Goal: Register for event/course

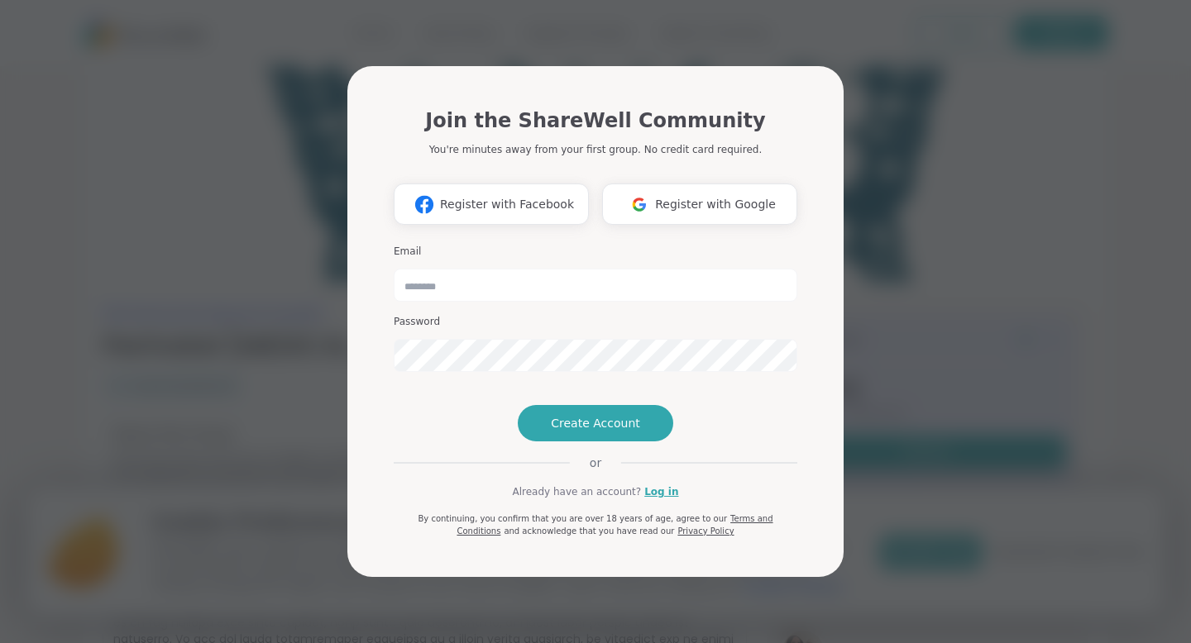
type input "**********"
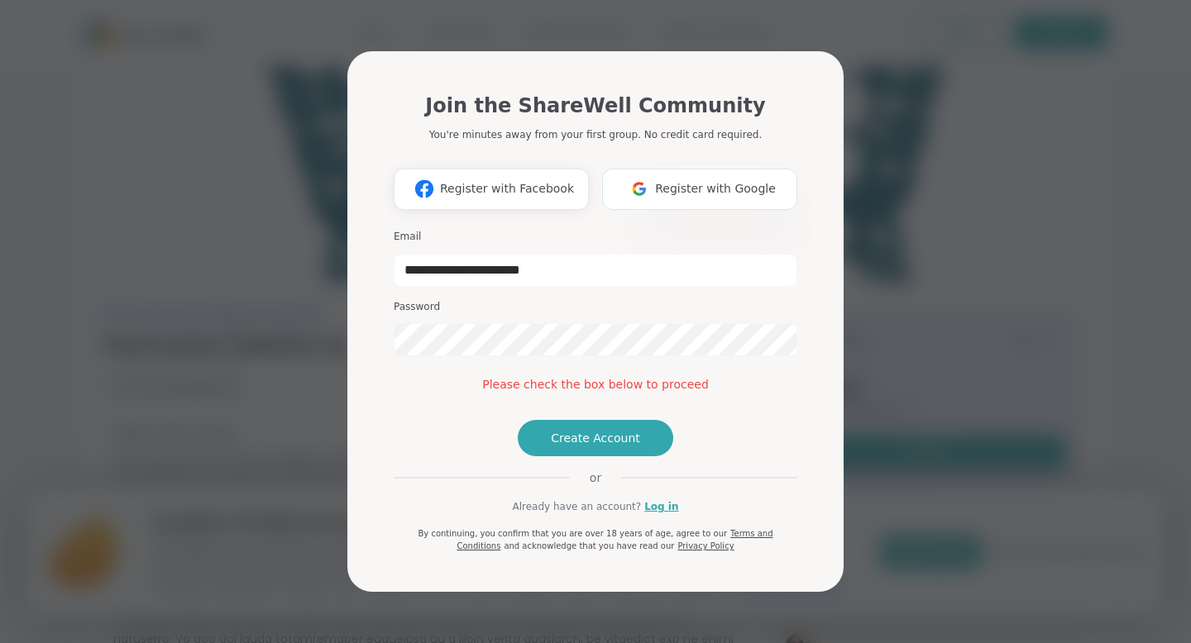
click at [707, 180] on span "Register with Google" at bounding box center [715, 188] width 121 height 17
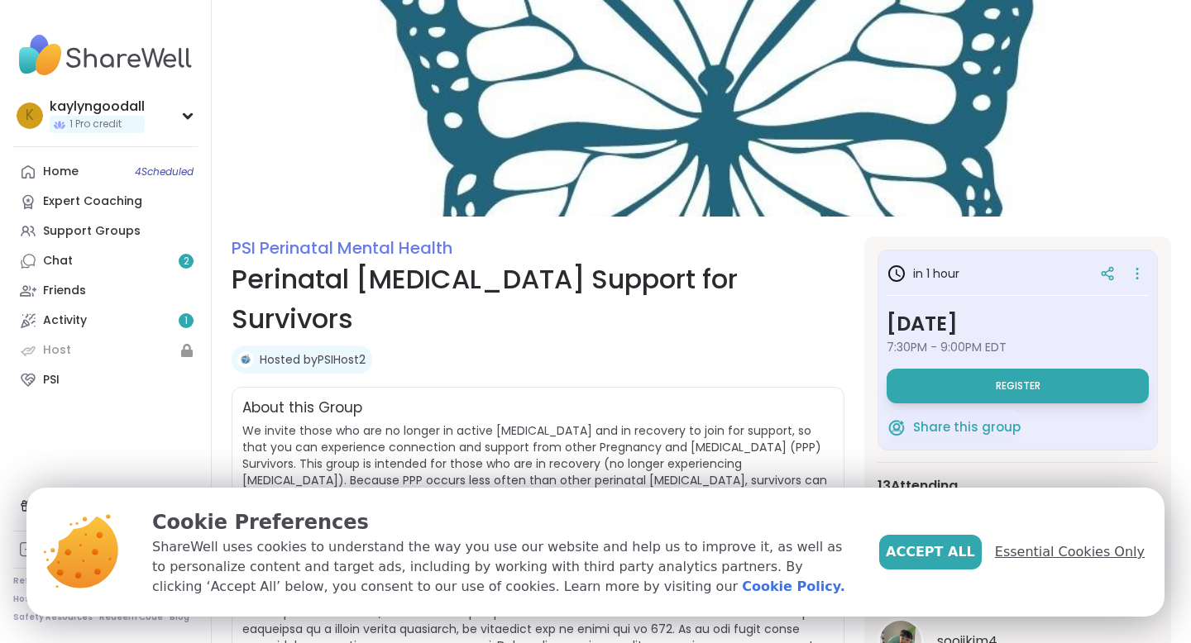
click at [1054, 546] on span "Essential Cookies Only" at bounding box center [1070, 552] width 150 height 20
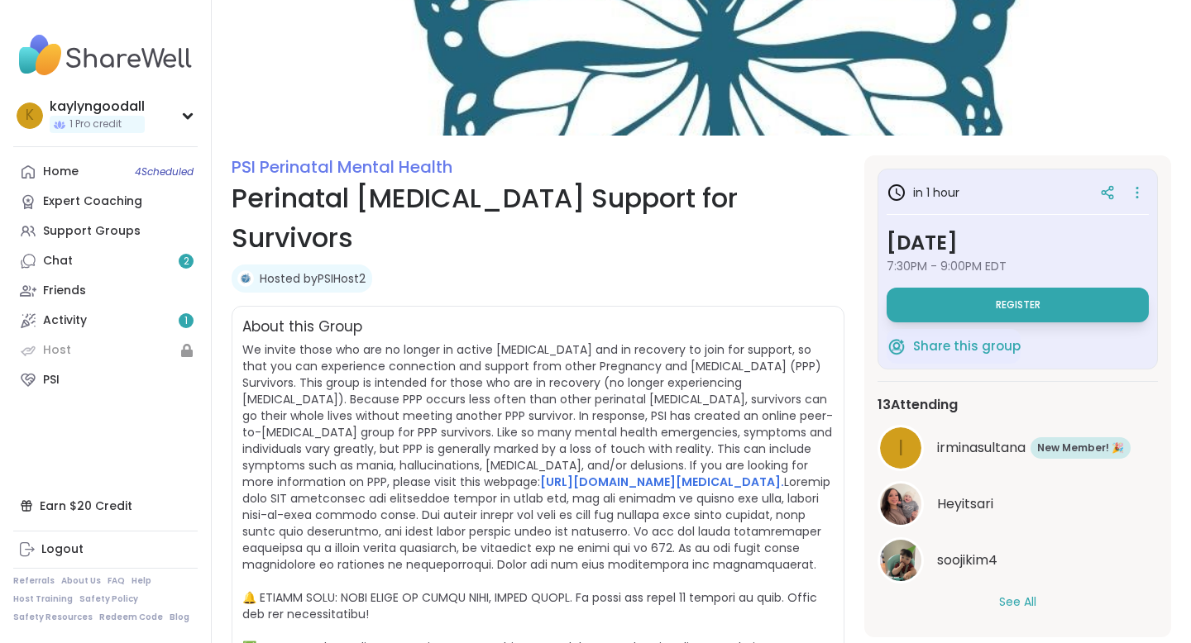
scroll to position [85, 0]
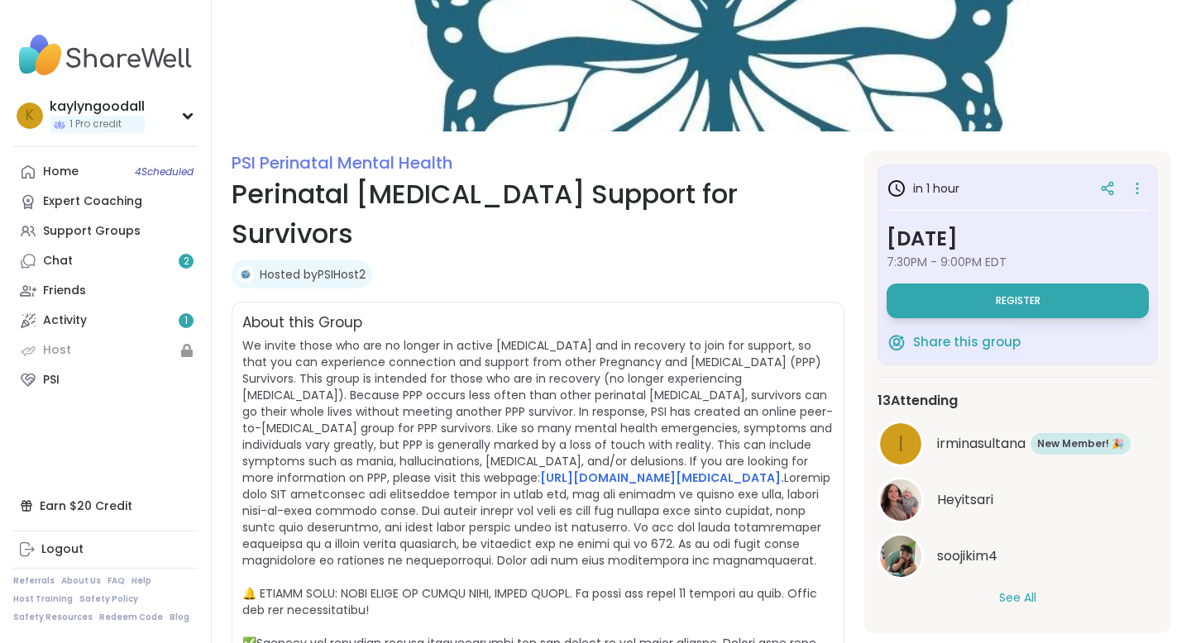
click at [1020, 596] on button "See All" at bounding box center [1017, 598] width 37 height 17
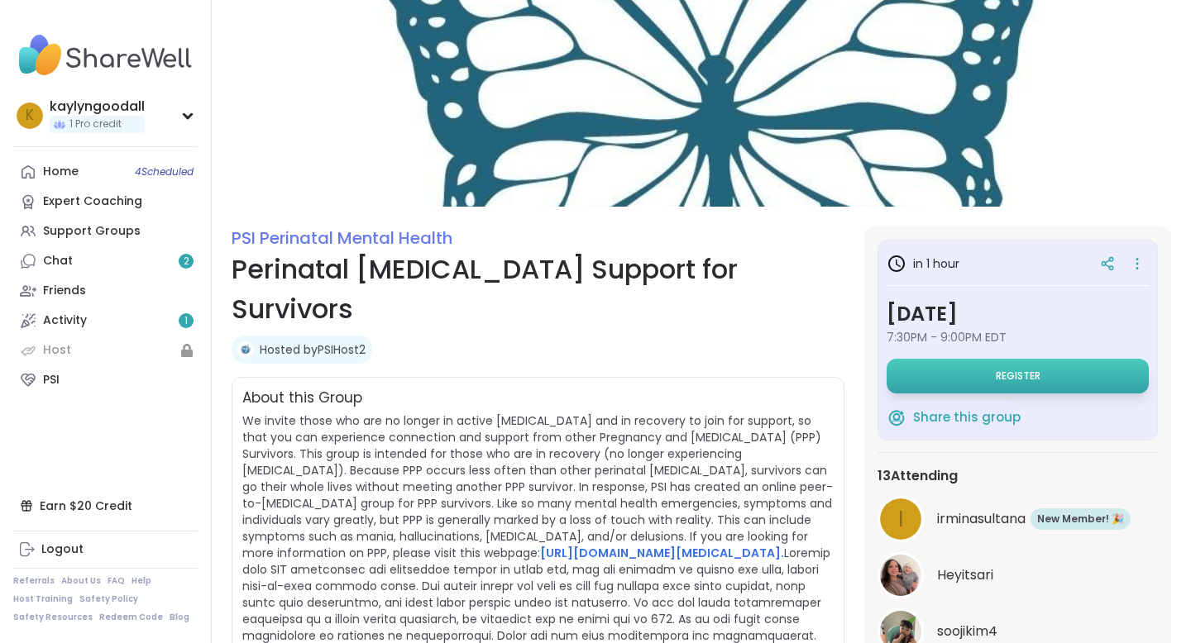
scroll to position [11, 0]
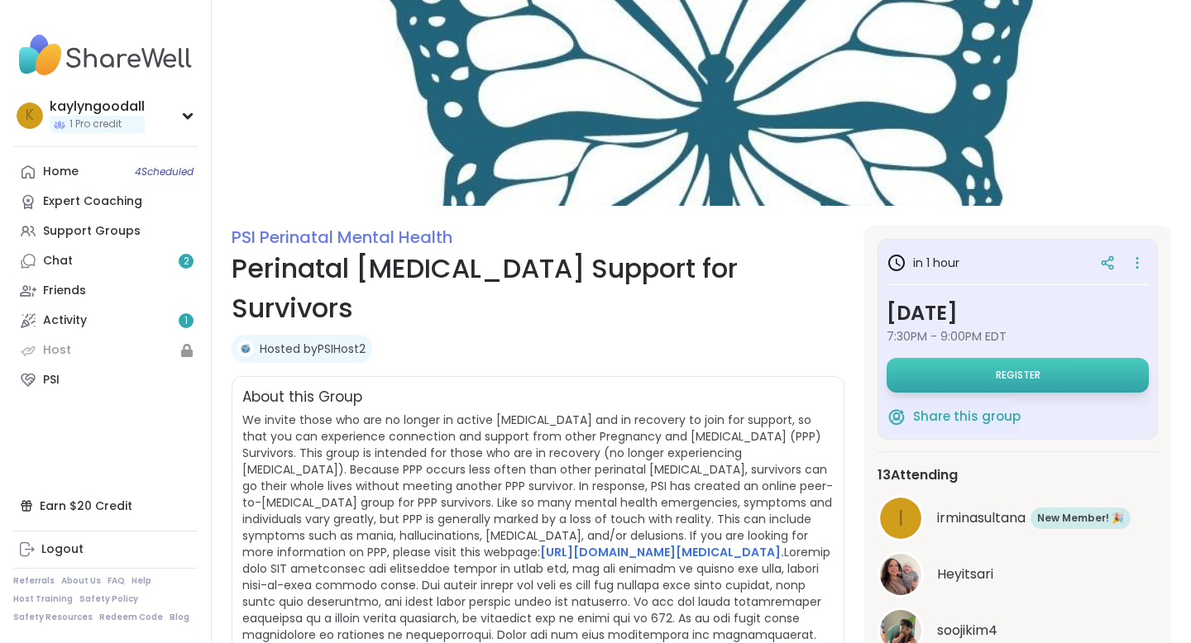
click at [982, 381] on button "Register" at bounding box center [1017, 375] width 262 height 35
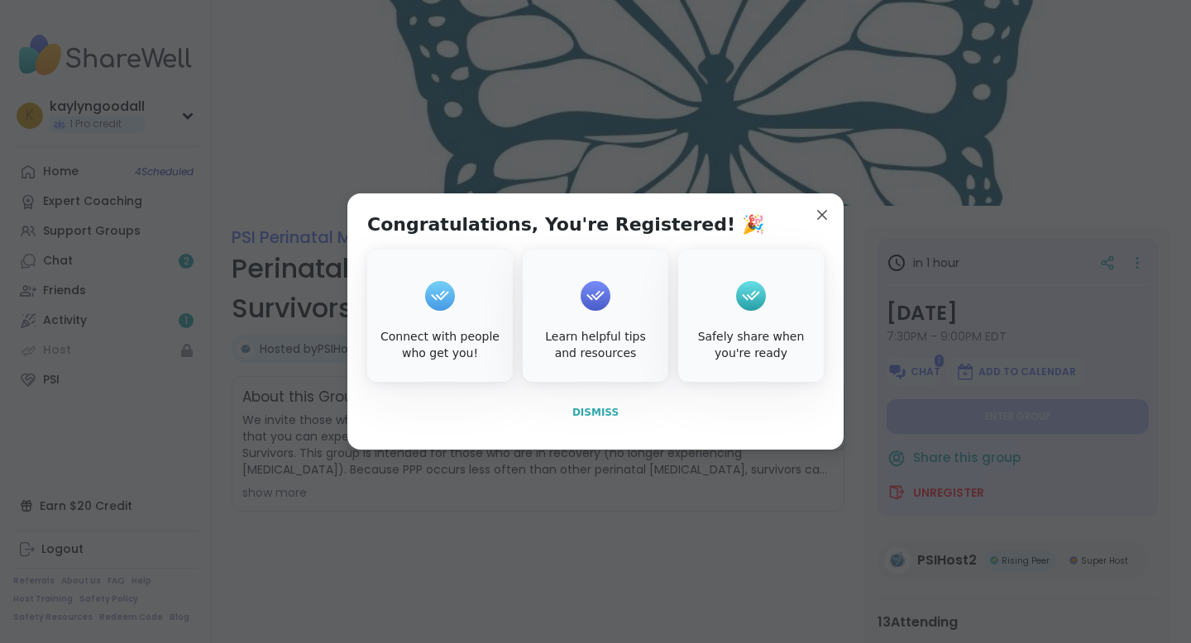
click at [614, 412] on span "Dismiss" at bounding box center [595, 413] width 46 height 12
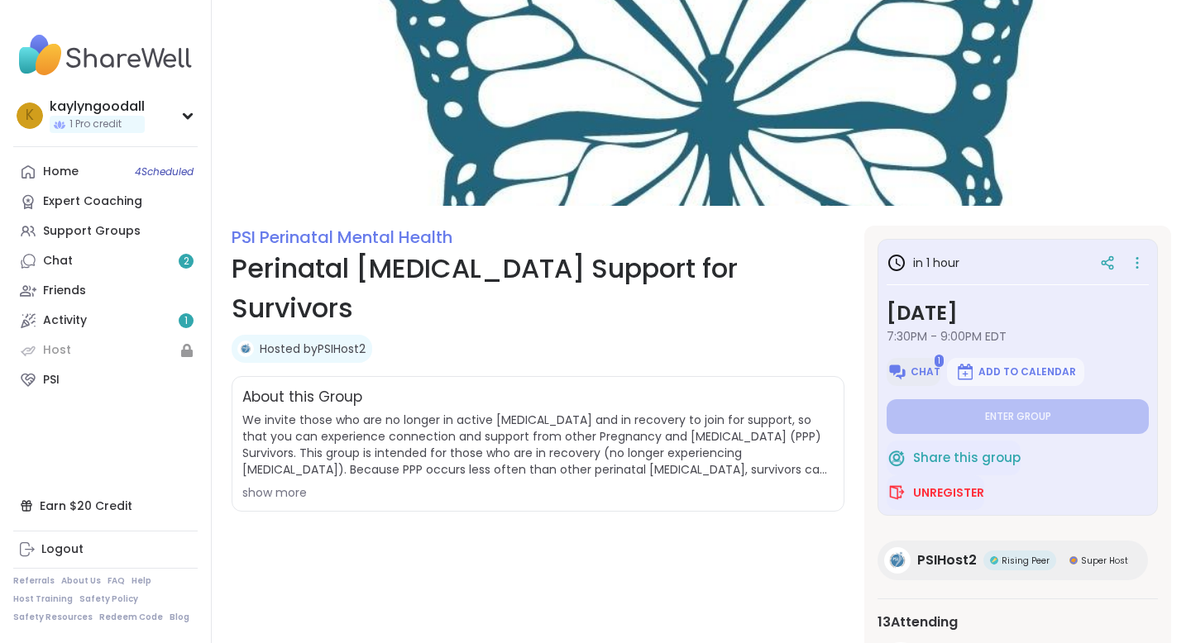
click at [902, 378] on img at bounding box center [897, 372] width 20 height 20
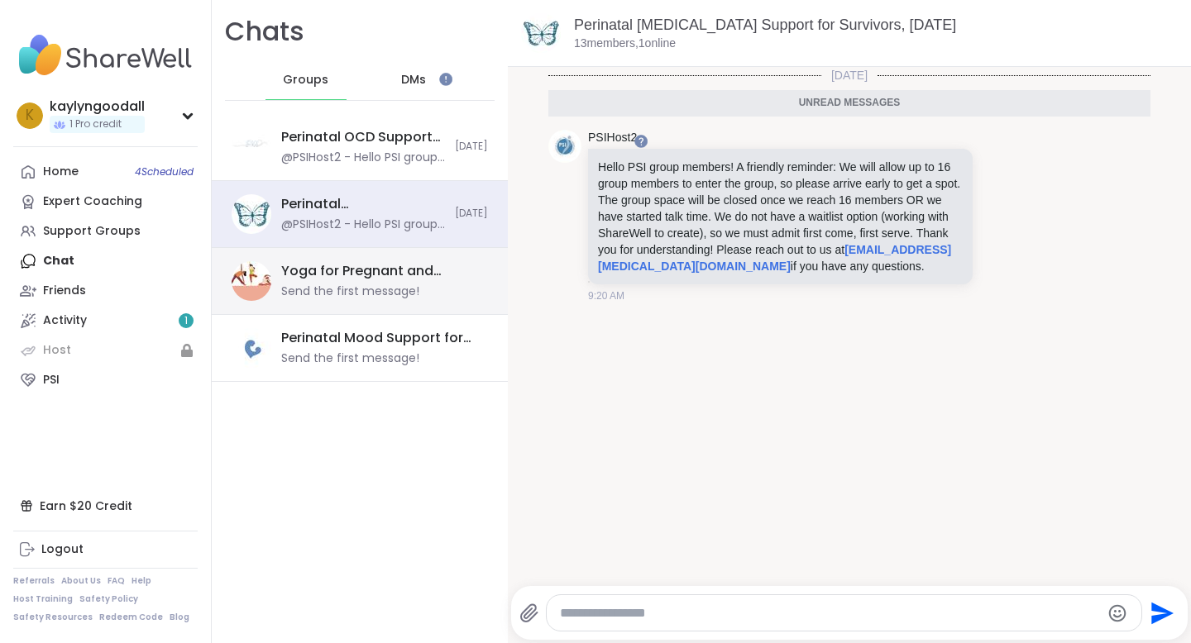
click at [402, 296] on div "Send the first message!" at bounding box center [350, 292] width 138 height 17
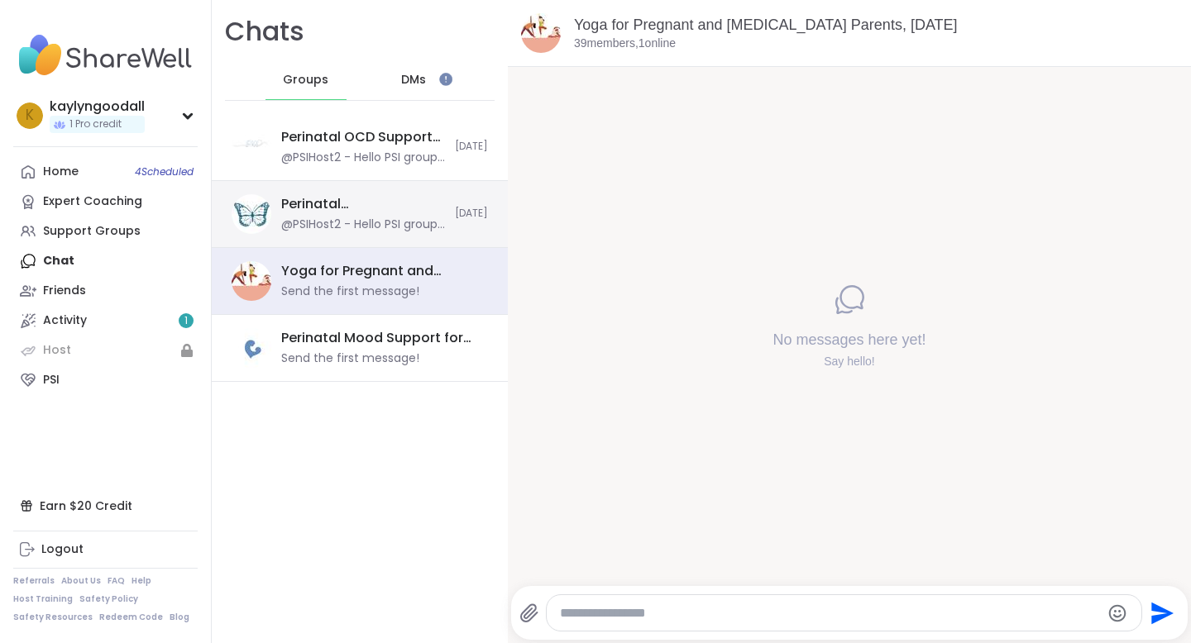
click at [389, 235] on div "Perinatal [MEDICAL_DATA] Support for Survivors, [DATE] @PSIHost2 - Hello PSI gr…" at bounding box center [360, 214] width 296 height 67
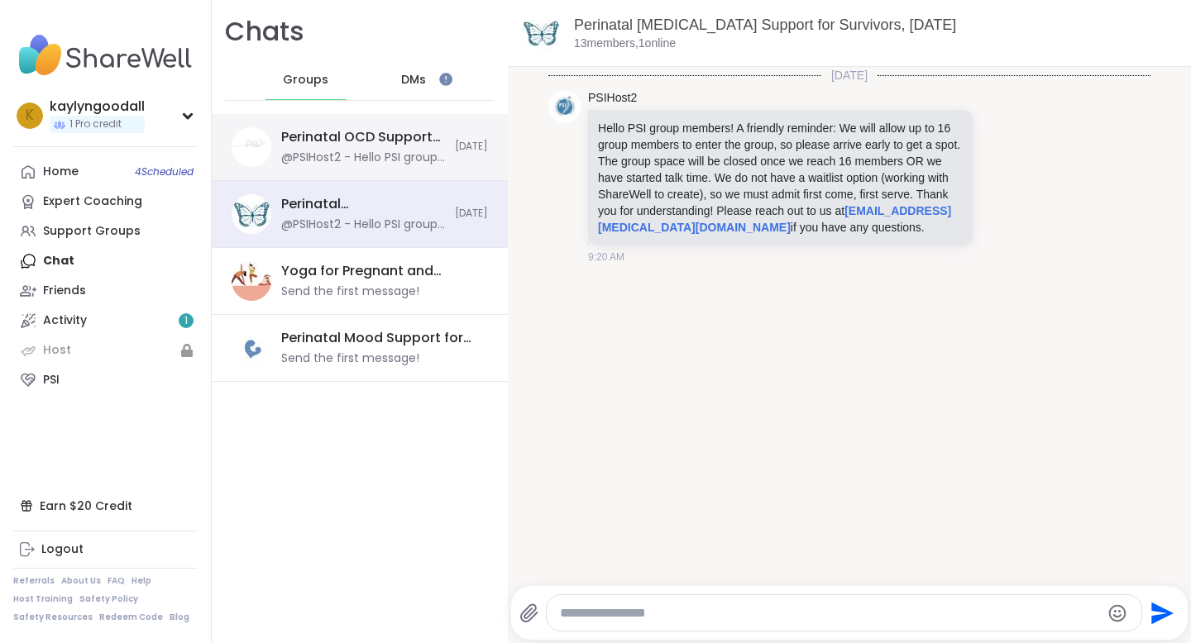
click at [395, 146] on div "Perinatal OCD Support for Moms, [DATE]" at bounding box center [363, 137] width 164 height 18
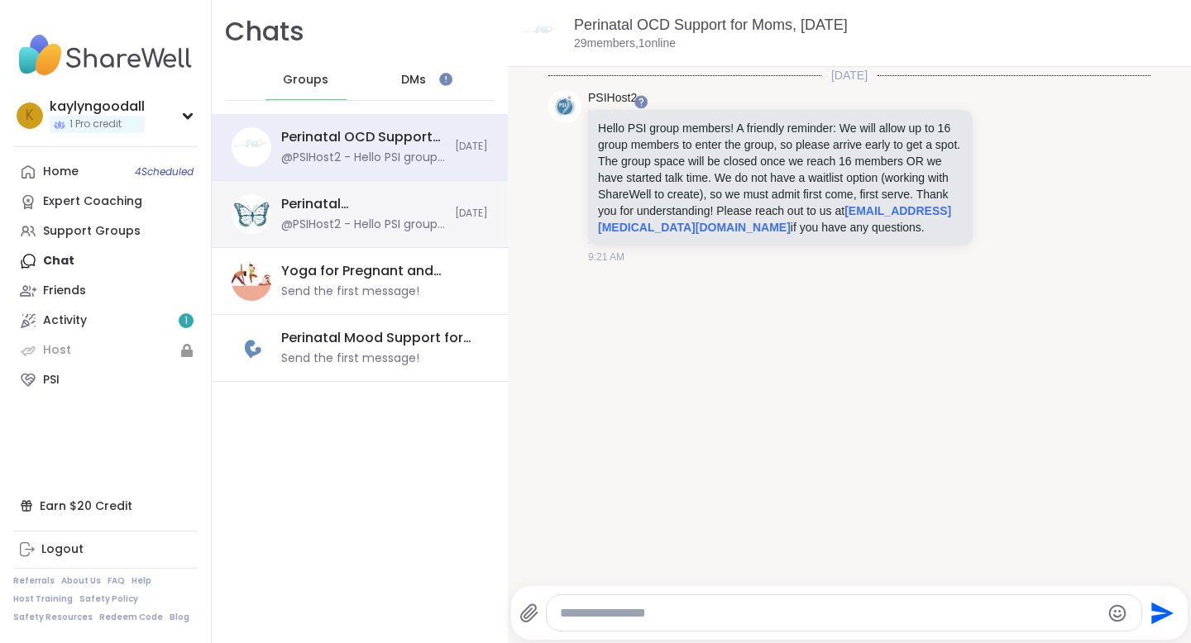
click at [302, 227] on div "@PSIHost2 - Hello PSI group members! A friendly reminder: We will allow up to 1…" at bounding box center [363, 225] width 164 height 17
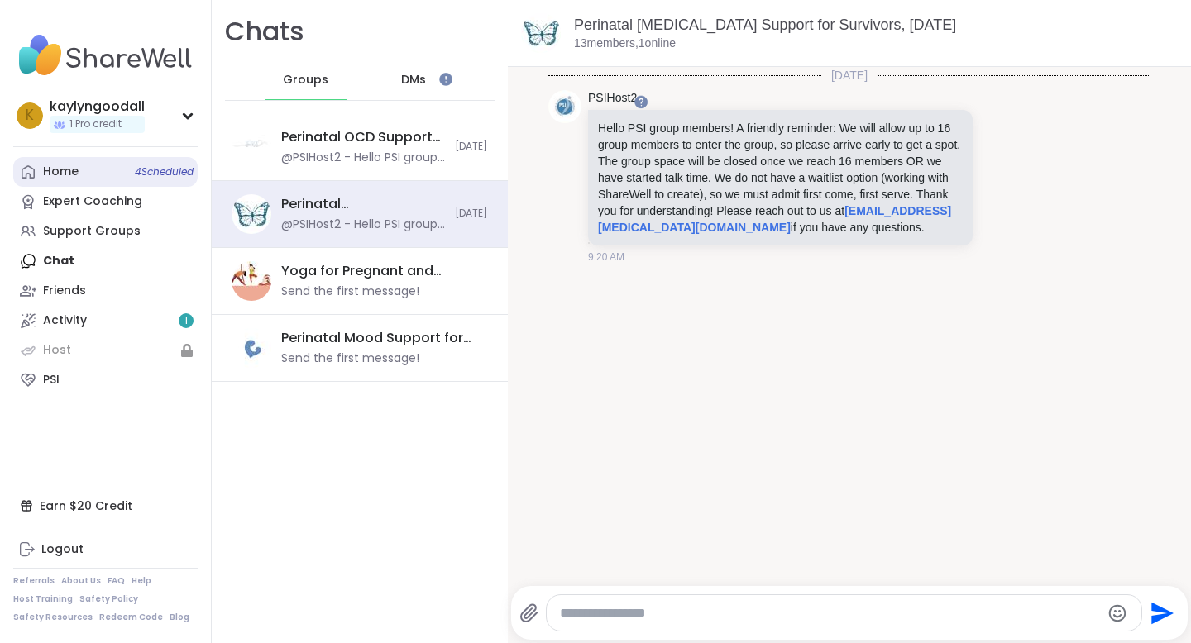
click at [78, 166] on link "Home 4 Scheduled" at bounding box center [105, 172] width 184 height 30
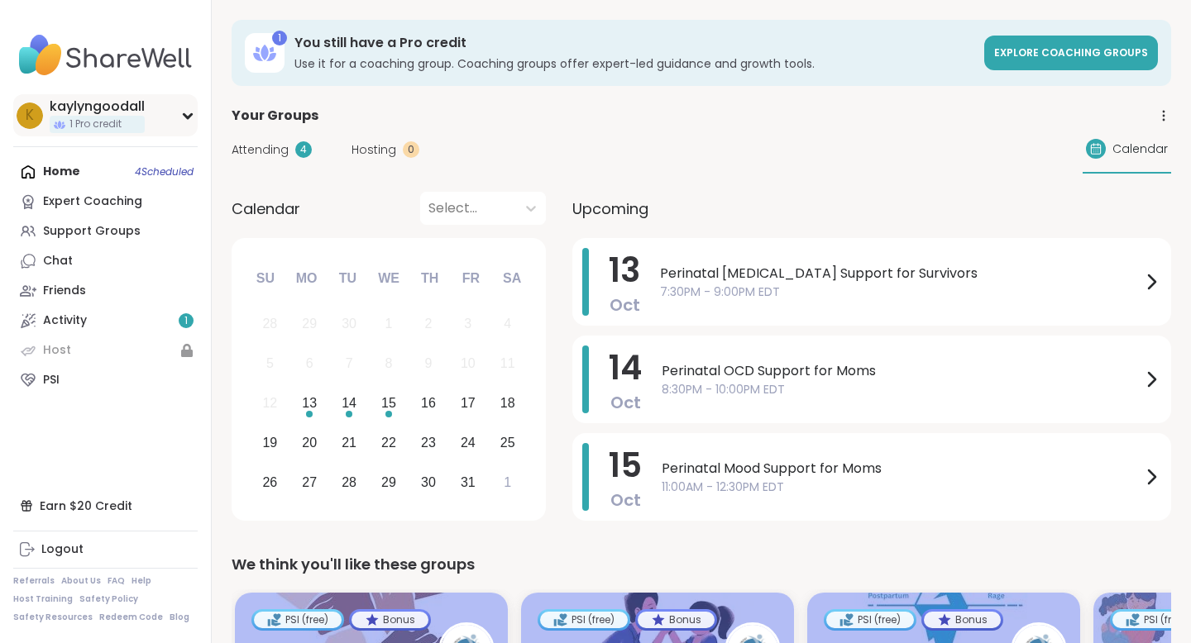
click at [189, 117] on icon at bounding box center [187, 116] width 7 height 4
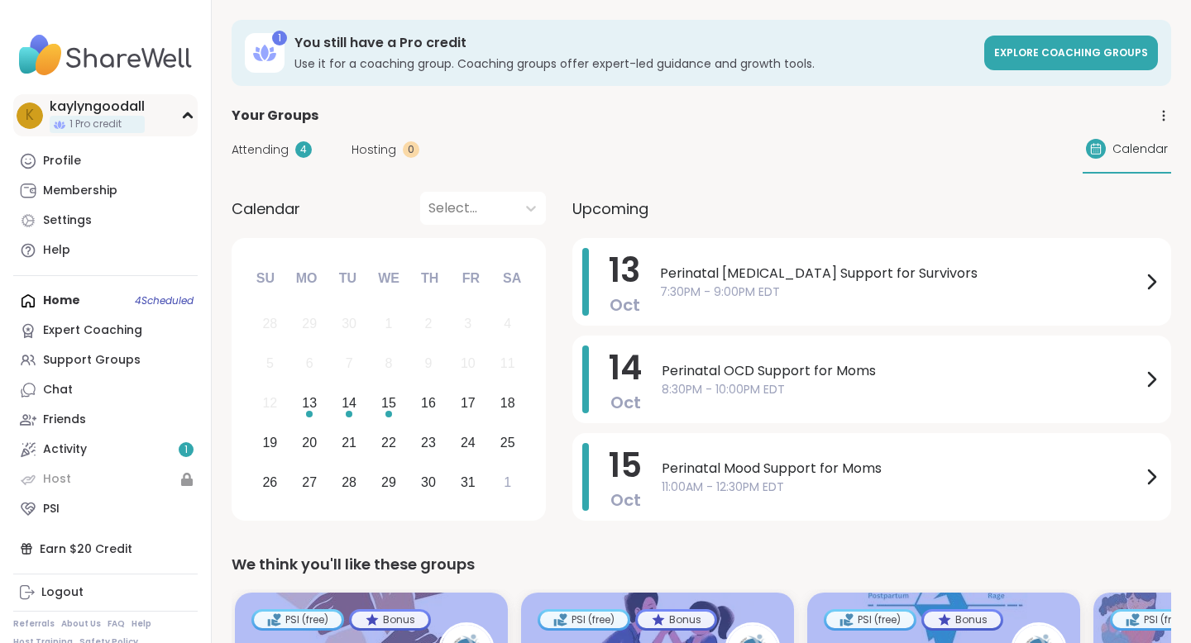
click at [189, 117] on icon at bounding box center [187, 116] width 13 height 8
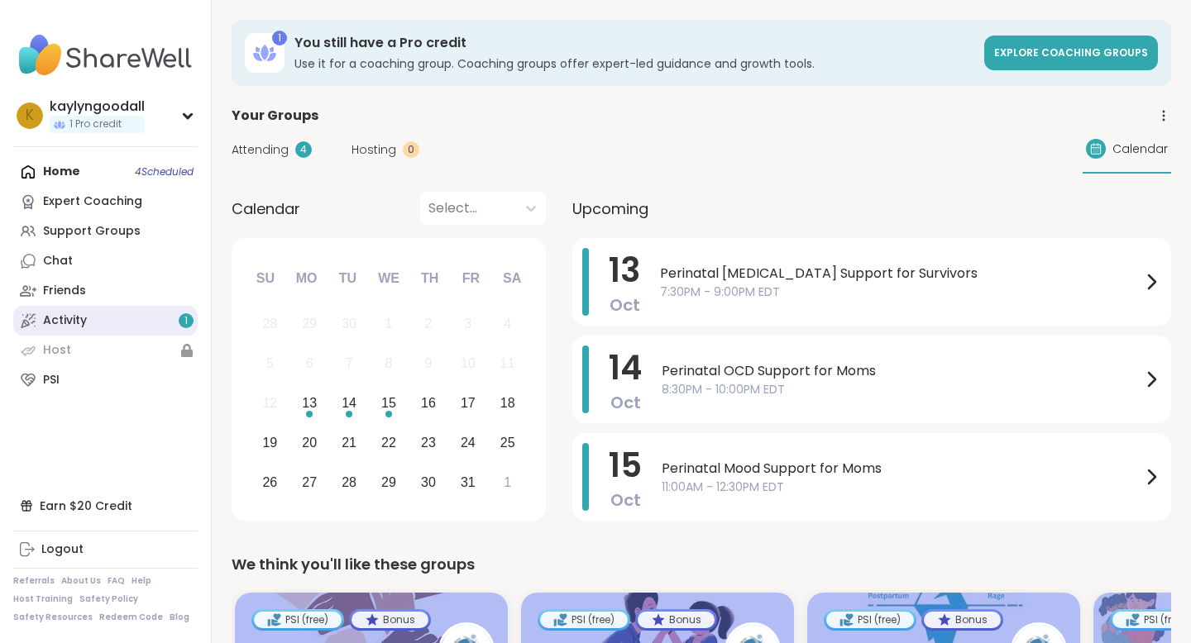
click at [111, 309] on link "Activity 1" at bounding box center [105, 321] width 184 height 30
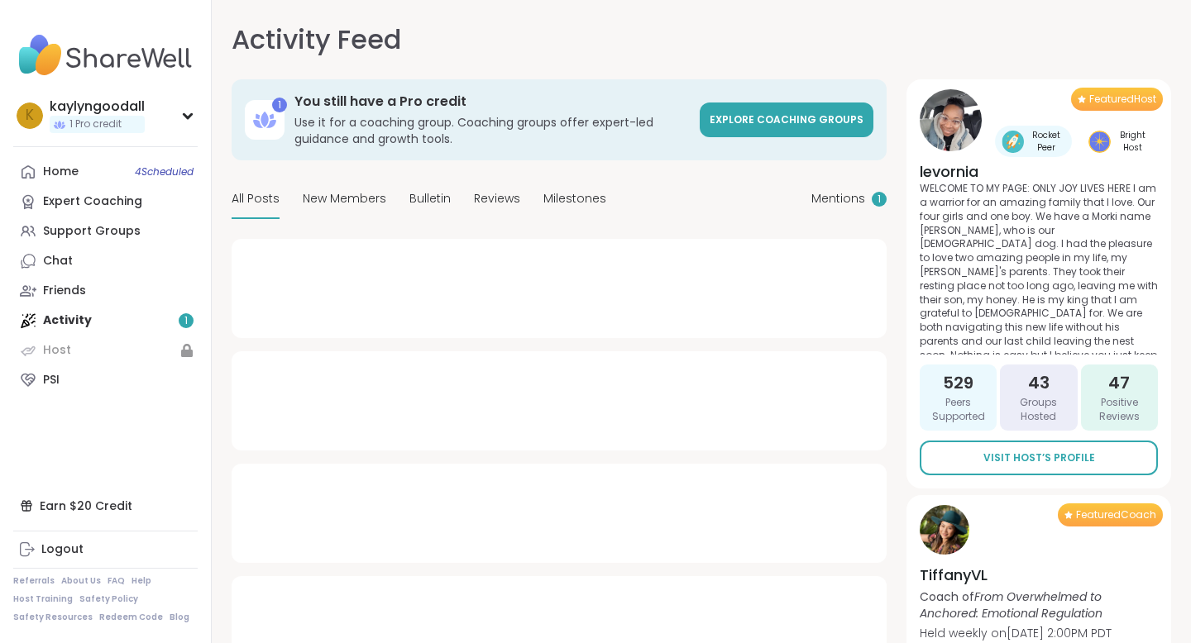
type textarea "*"
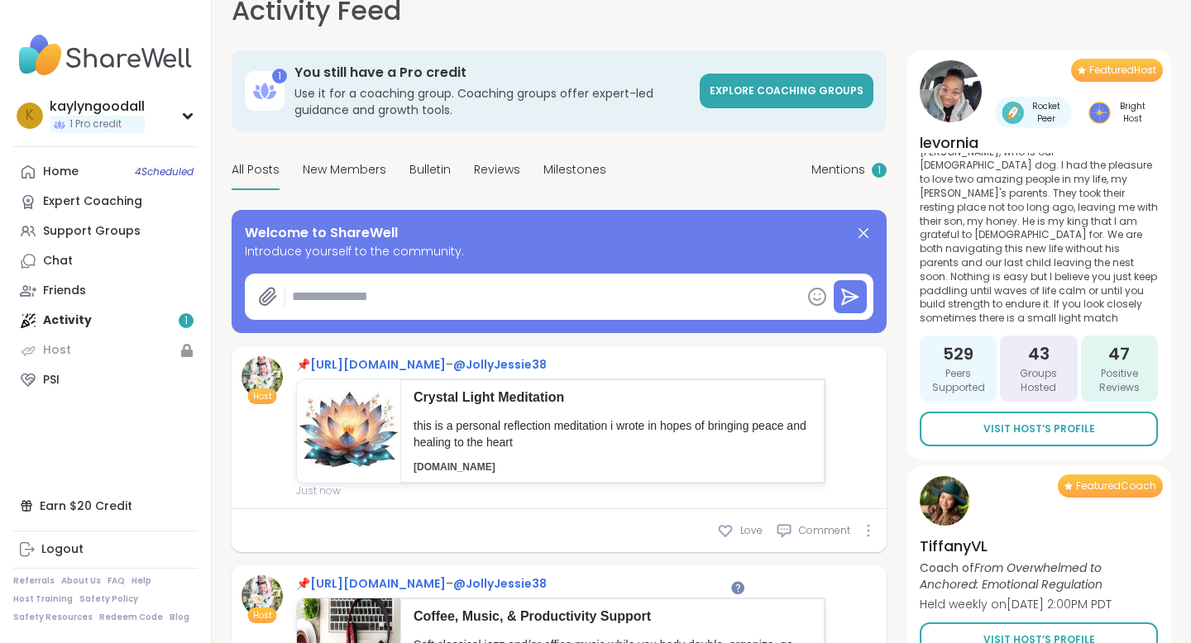
scroll to position [22, 0]
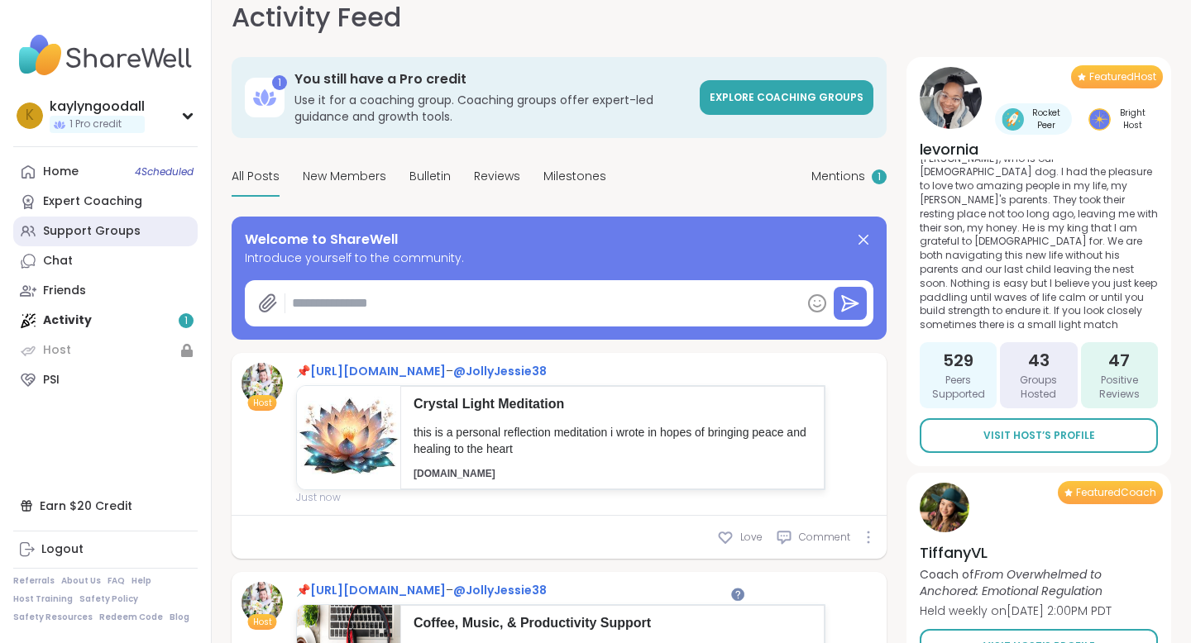
click at [130, 231] on div "Support Groups" at bounding box center [92, 231] width 98 height 17
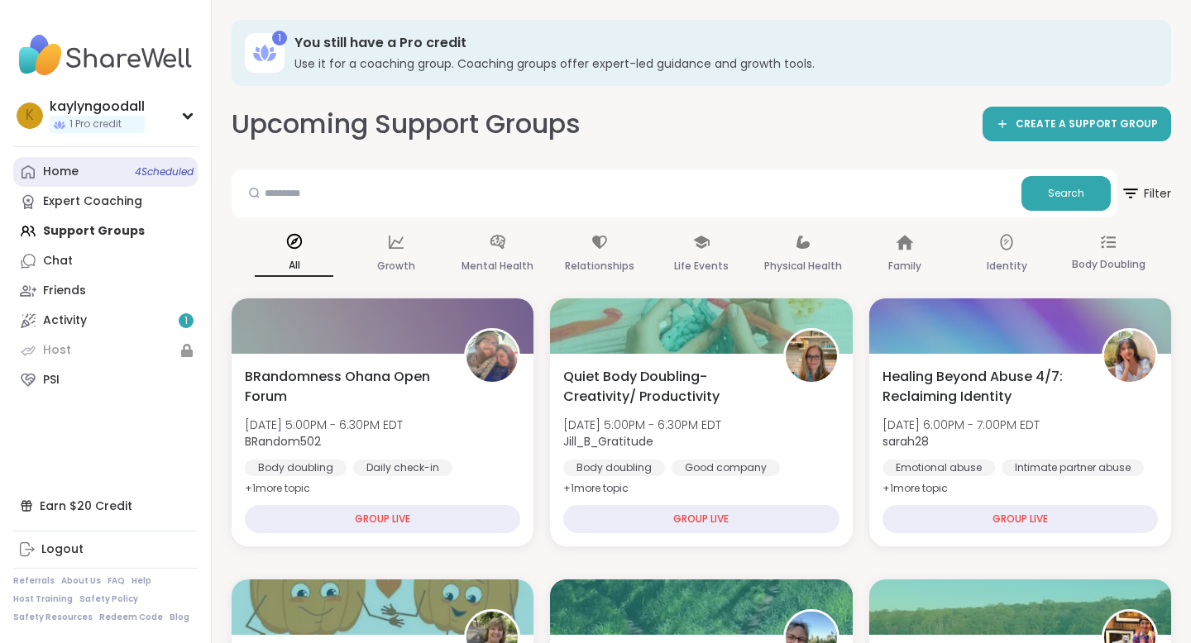
click at [129, 174] on link "Home 4 Scheduled" at bounding box center [105, 172] width 184 height 30
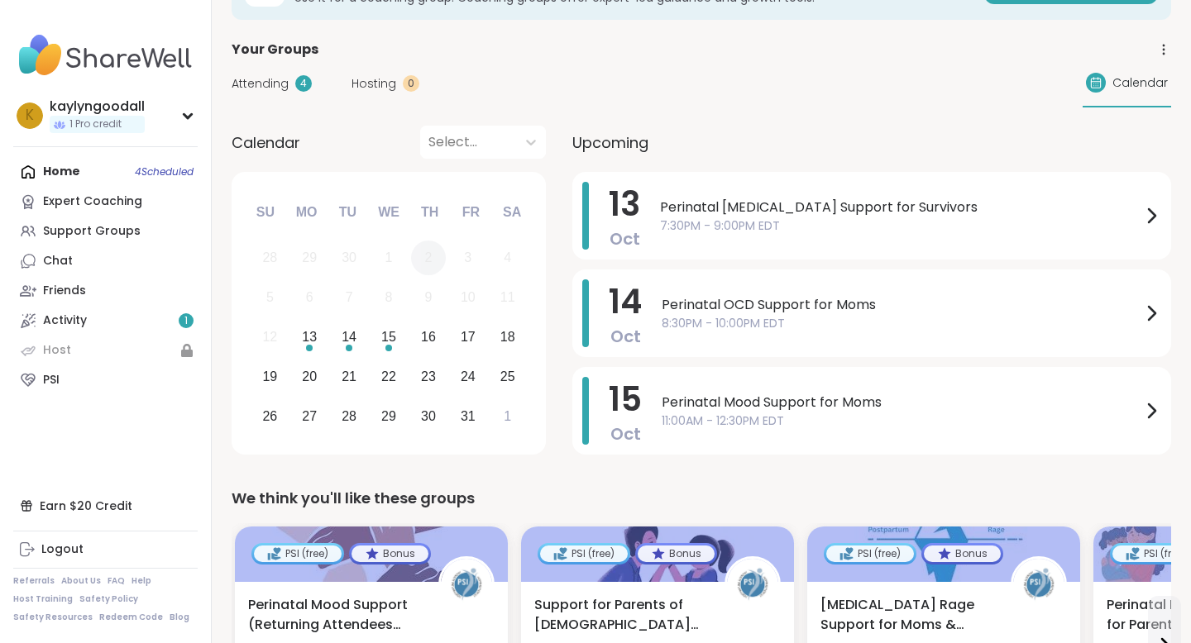
scroll to position [67, 0]
click at [1159, 412] on icon at bounding box center [1151, 410] width 20 height 20
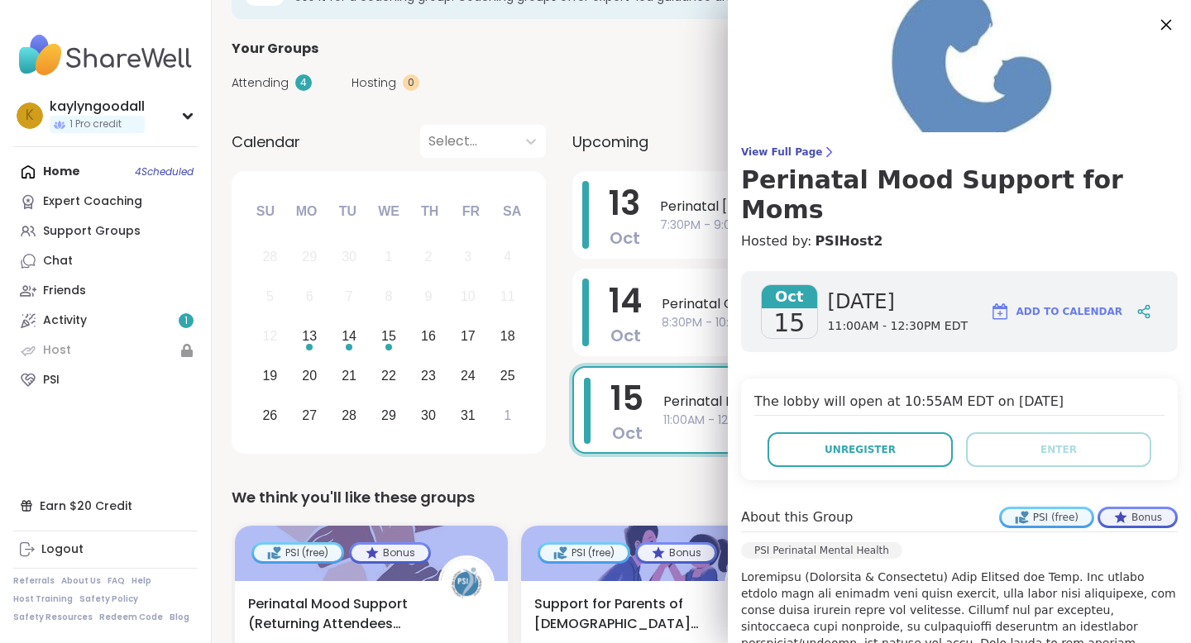
click at [1167, 22] on icon at bounding box center [1166, 25] width 11 height 11
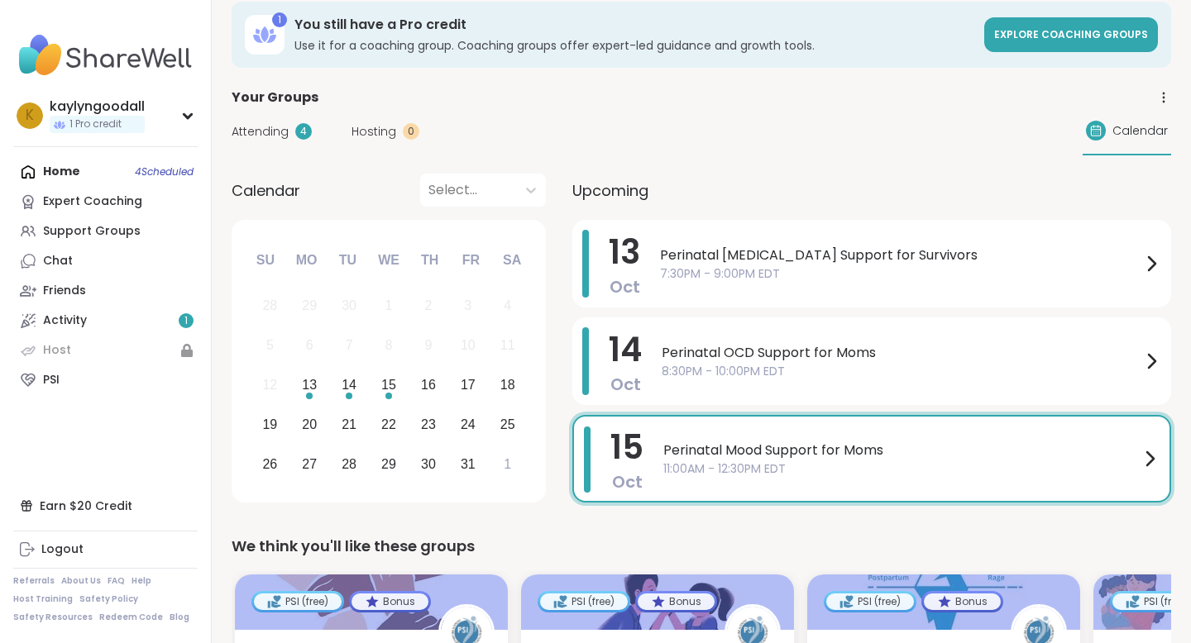
scroll to position [0, 0]
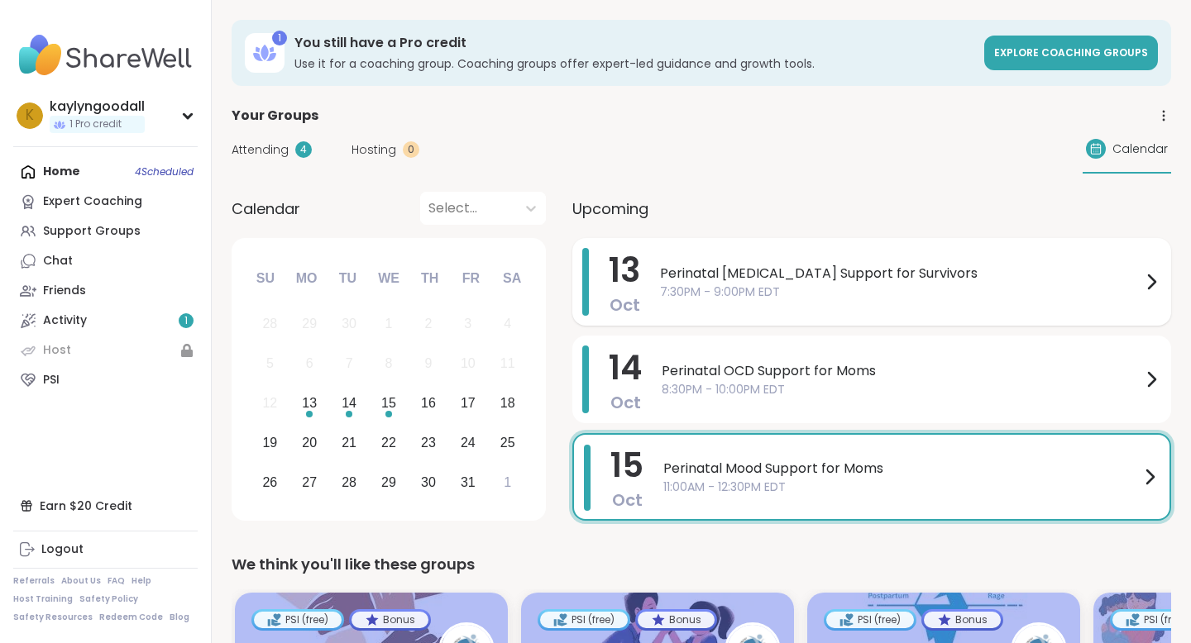
click at [795, 260] on div "Perinatal [MEDICAL_DATA] Support for Survivors 7:30PM - 9:00PM EDT" at bounding box center [910, 282] width 501 height 68
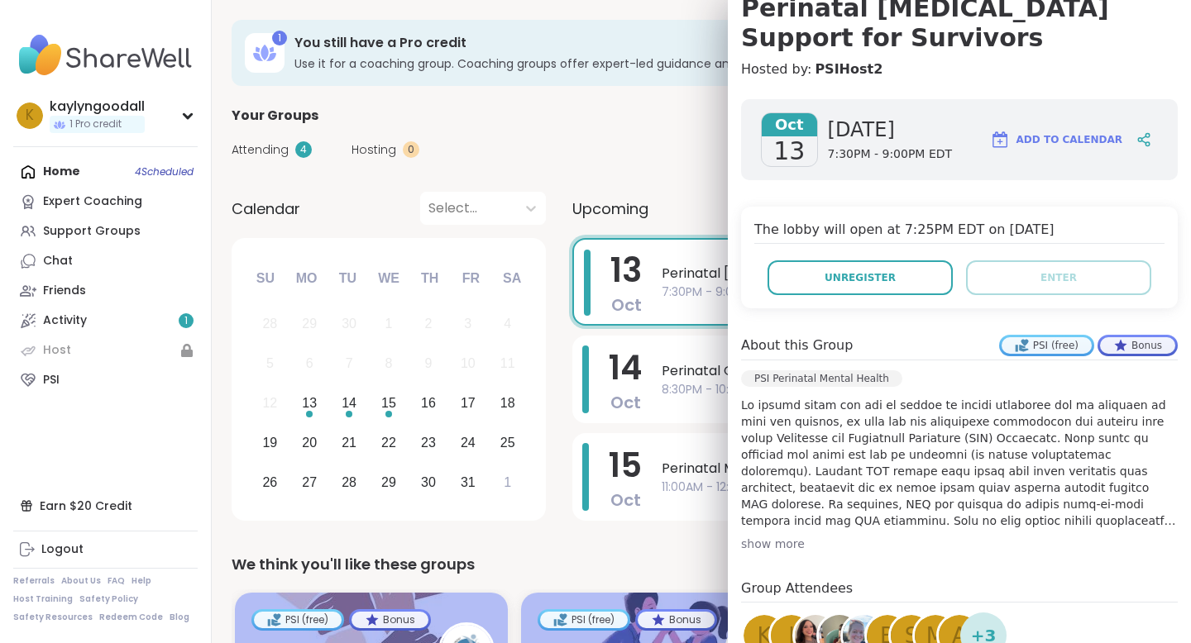
scroll to position [175, 0]
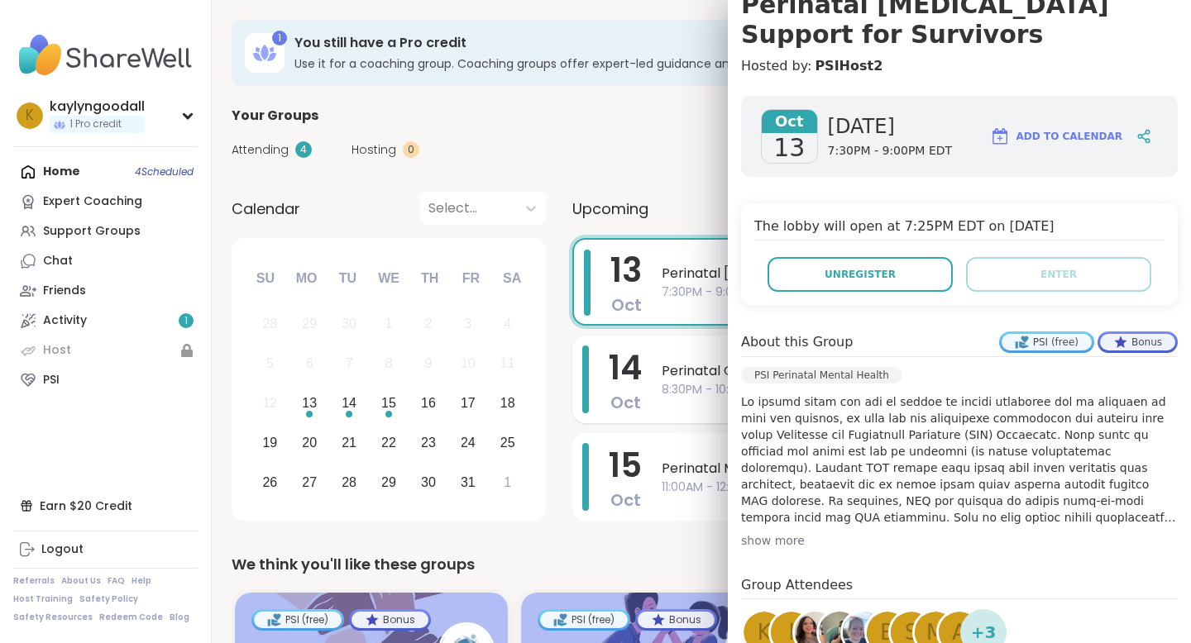
click at [653, 346] on div "[DATE] Perinatal OCD Support for Moms 8:30PM - 10:00PM EDT" at bounding box center [871, 380] width 599 height 88
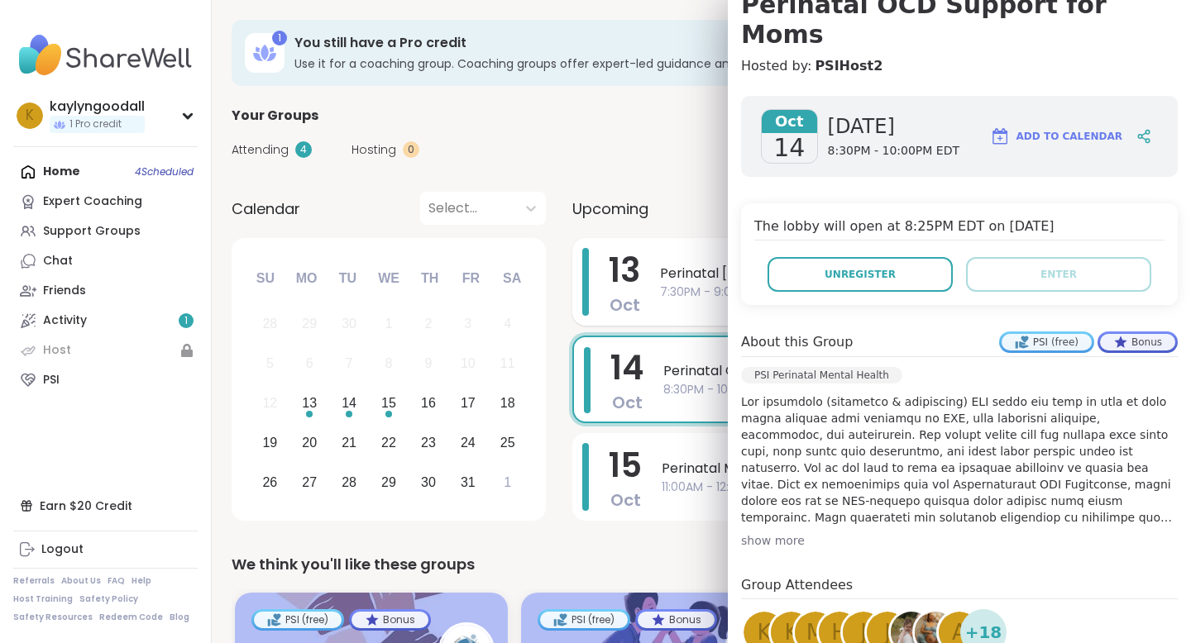
click at [648, 290] on div "[DATE] Perinatal [MEDICAL_DATA] Support for Survivors 7:30PM - 9:00PM EDT" at bounding box center [871, 282] width 599 height 88
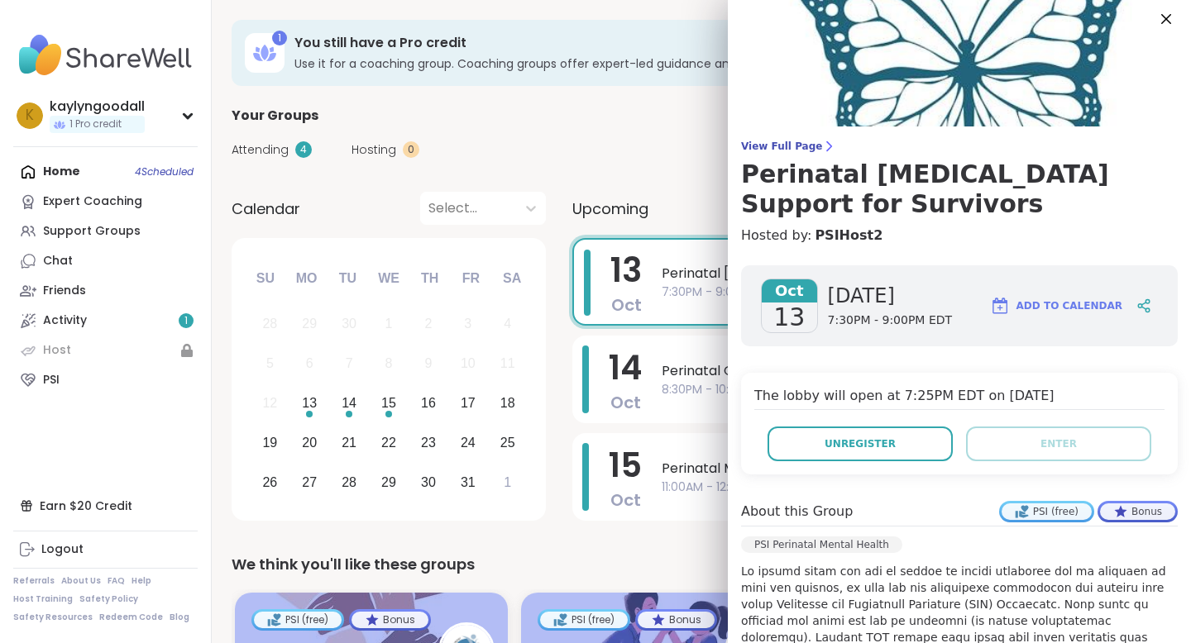
scroll to position [0, 0]
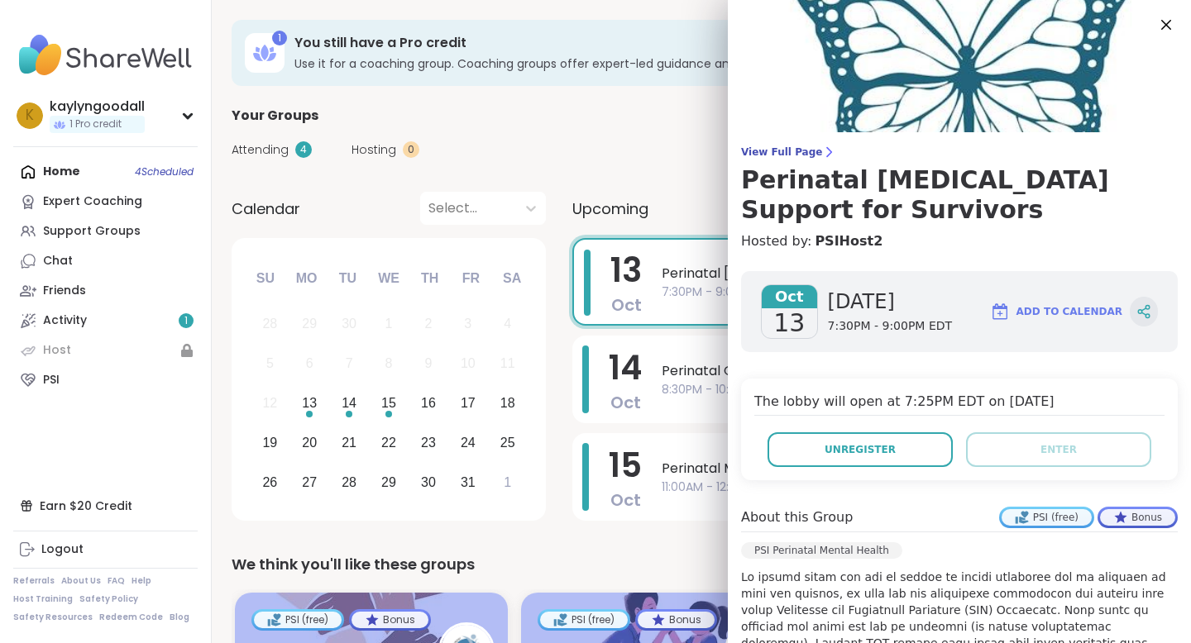
click at [1145, 316] on icon at bounding box center [1147, 316] width 4 height 4
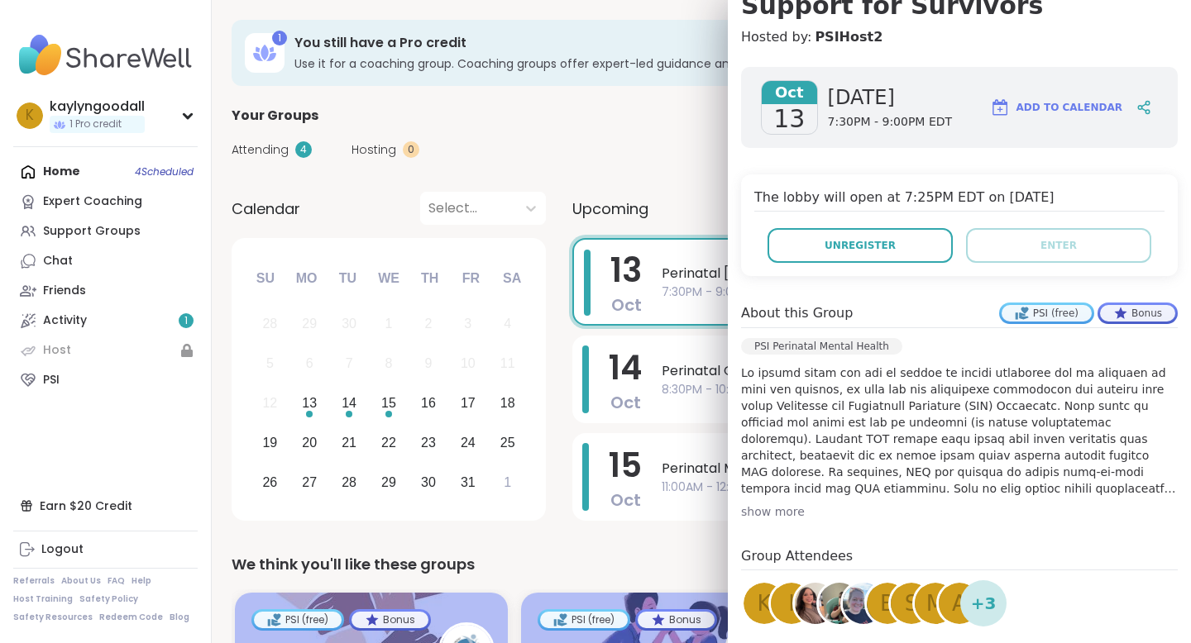
scroll to position [341, 0]
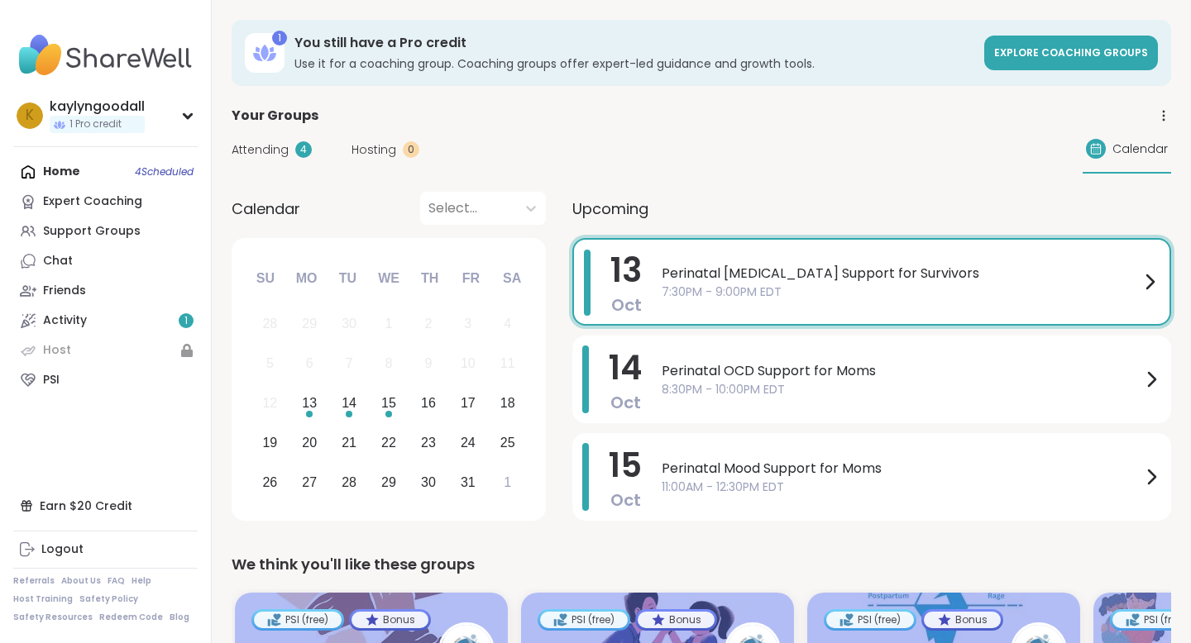
click at [662, 151] on div "Attending 4 Hosting 0 Calendar" at bounding box center [701, 150] width 939 height 48
click at [123, 202] on div "Expert Coaching" at bounding box center [92, 201] width 99 height 17
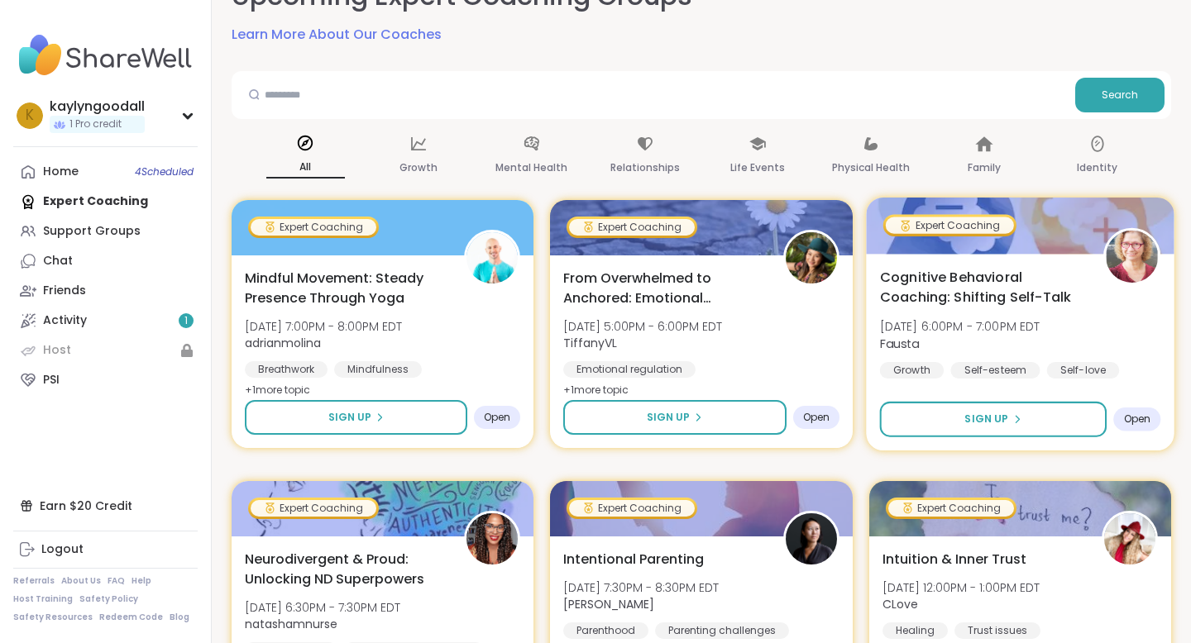
scroll to position [136, 0]
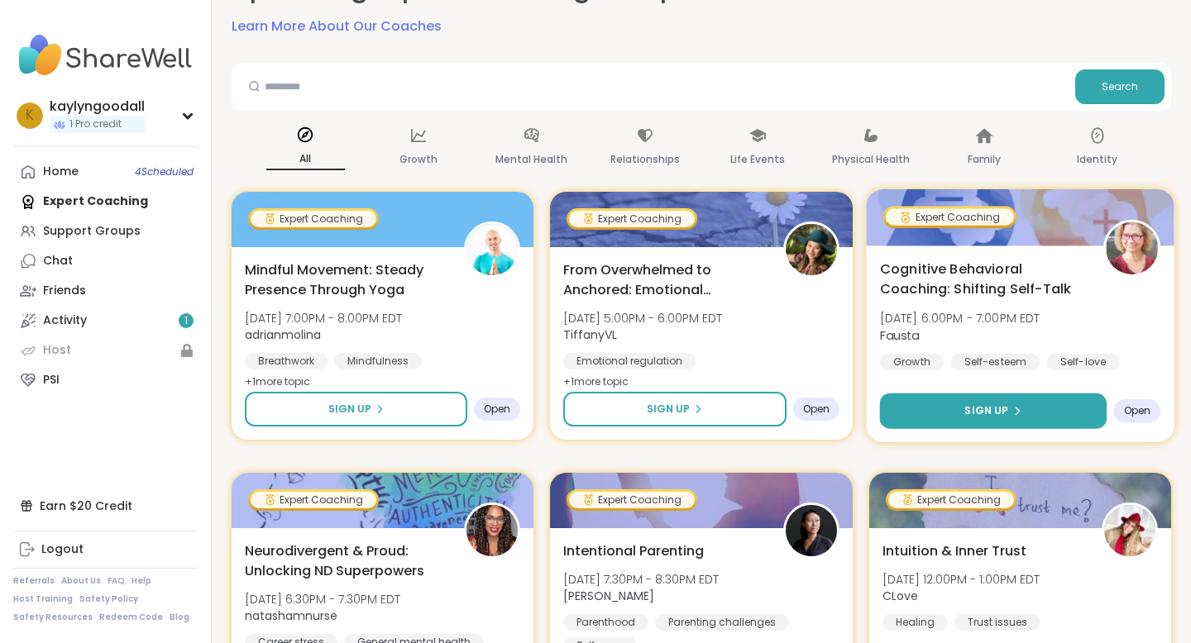
click at [972, 405] on span "Sign Up" at bounding box center [986, 411] width 44 height 15
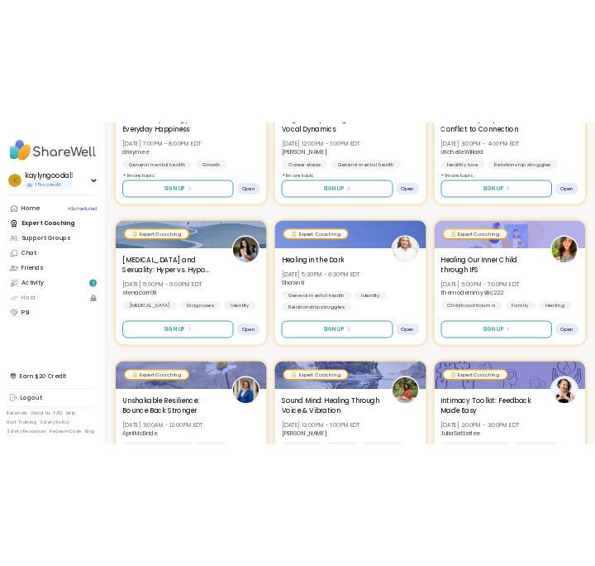
scroll to position [1272, 0]
